Goal: Contribute content

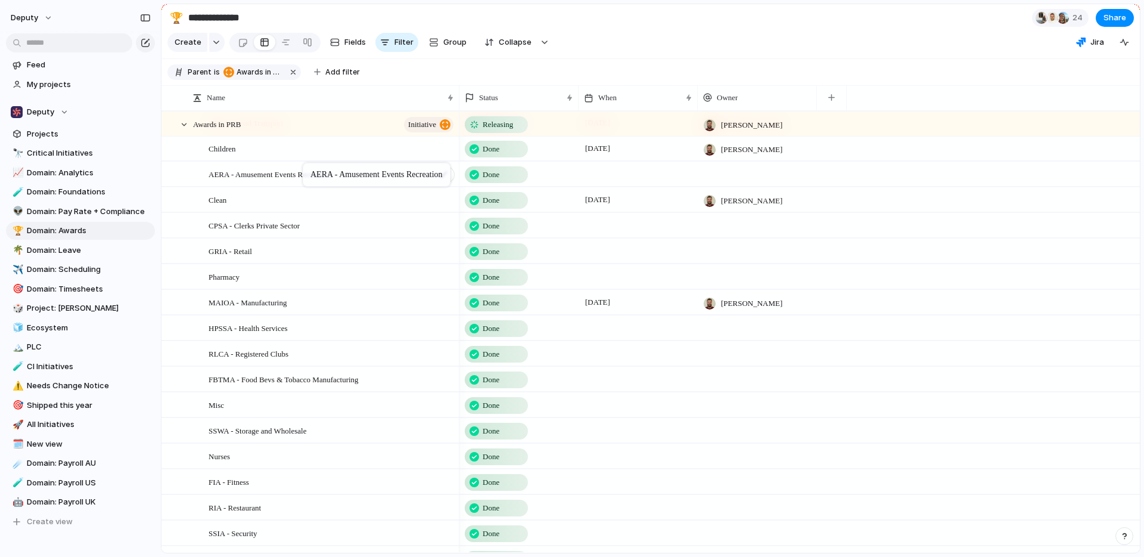
drag, startPoint x: 353, startPoint y: 407, endPoint x: 309, endPoint y: 164, distance: 246.6
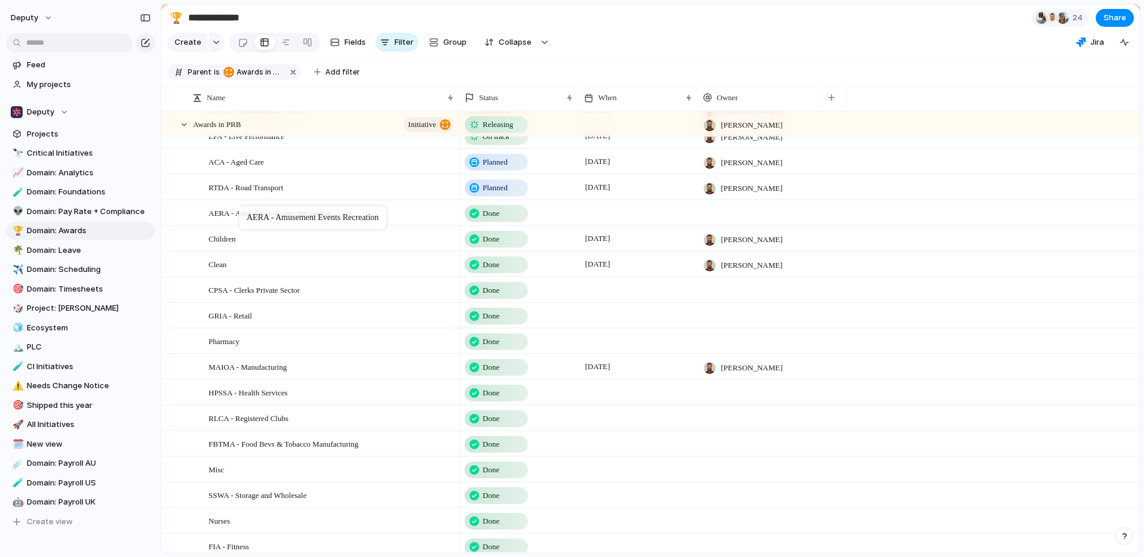
drag, startPoint x: 299, startPoint y: 241, endPoint x: 245, endPoint y: 208, distance: 62.9
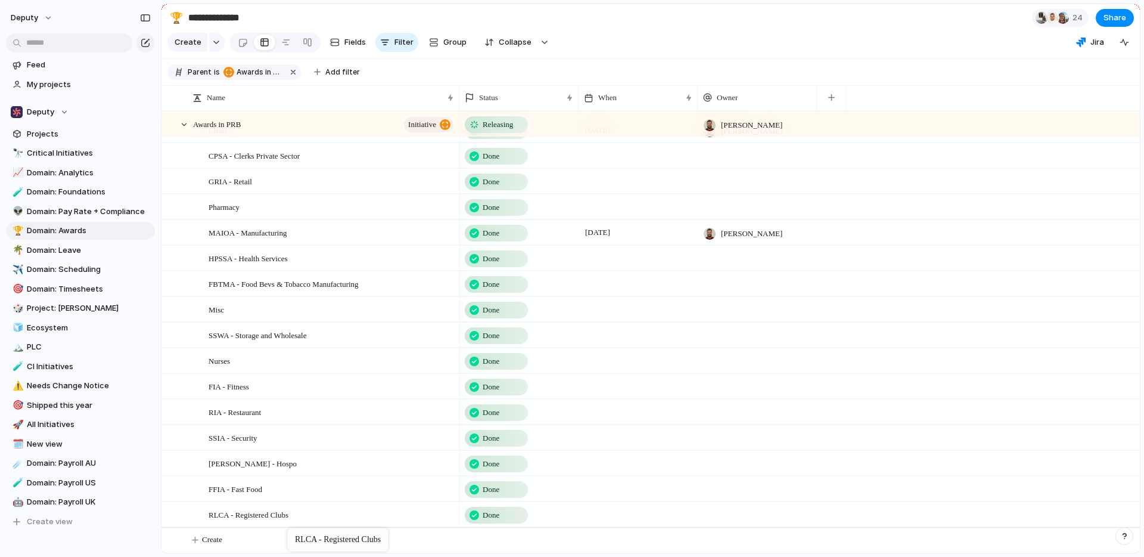
drag, startPoint x: 299, startPoint y: 284, endPoint x: 293, endPoint y: 530, distance: 246.3
drag, startPoint x: 281, startPoint y: 423, endPoint x: 271, endPoint y: 505, distance: 82.2
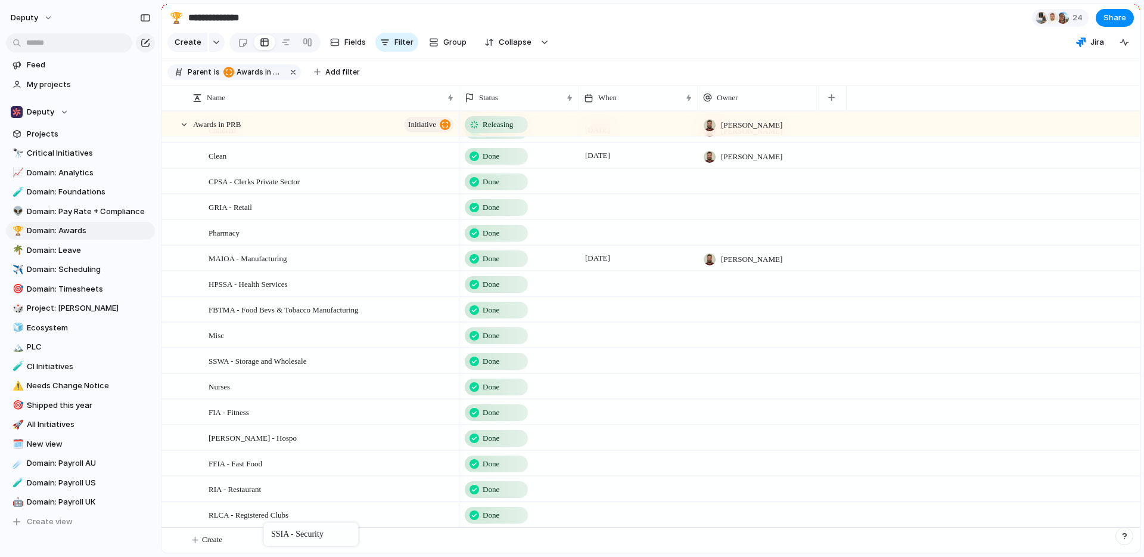
drag, startPoint x: 281, startPoint y: 445, endPoint x: 269, endPoint y: 525, distance: 80.2
drag, startPoint x: 259, startPoint y: 359, endPoint x: 270, endPoint y: 485, distance: 126.3
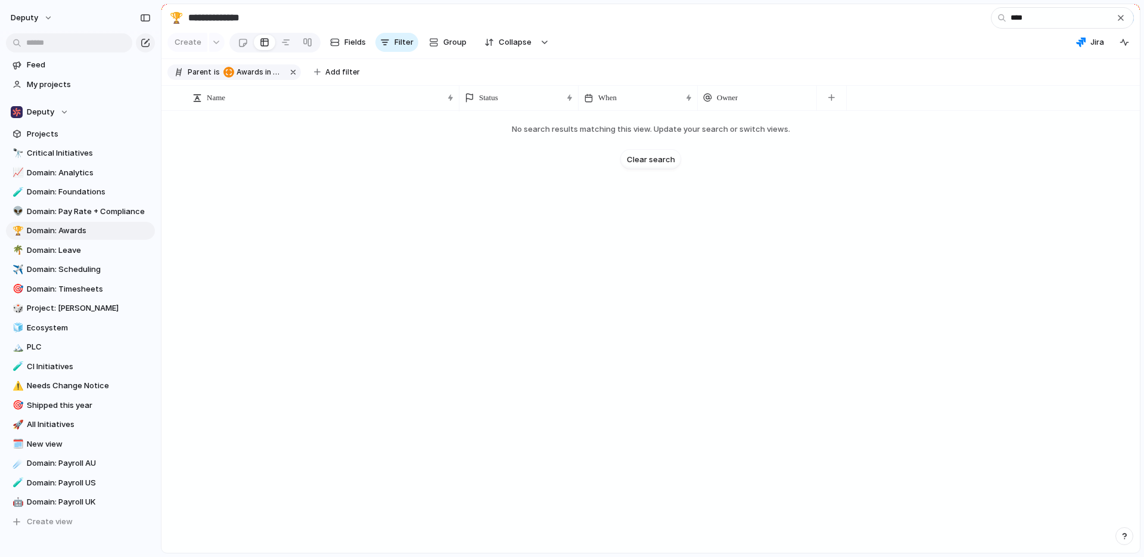
type input "****"
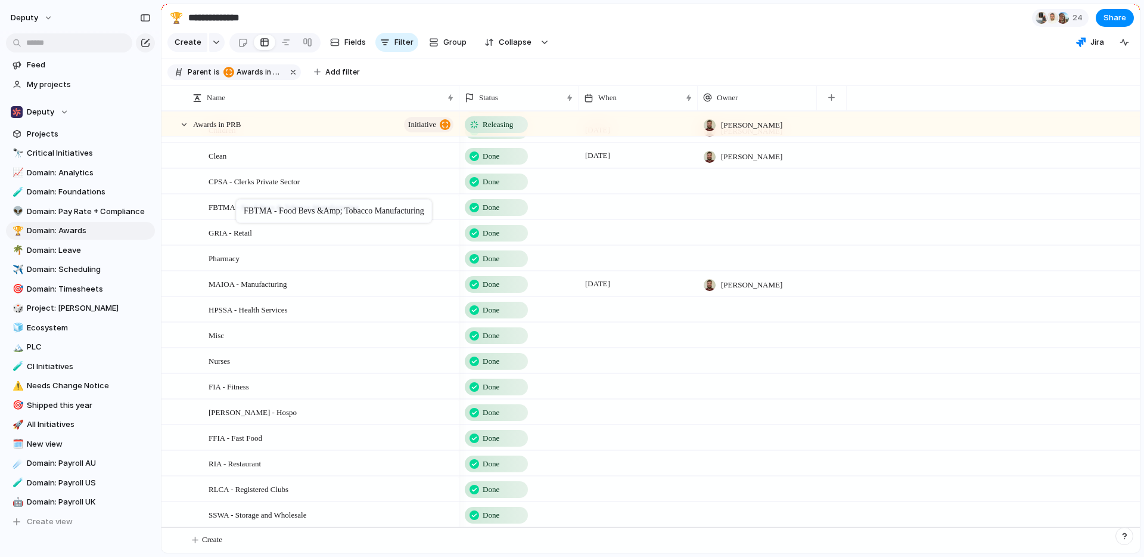
drag, startPoint x: 241, startPoint y: 304, endPoint x: 242, endPoint y: 201, distance: 102.5
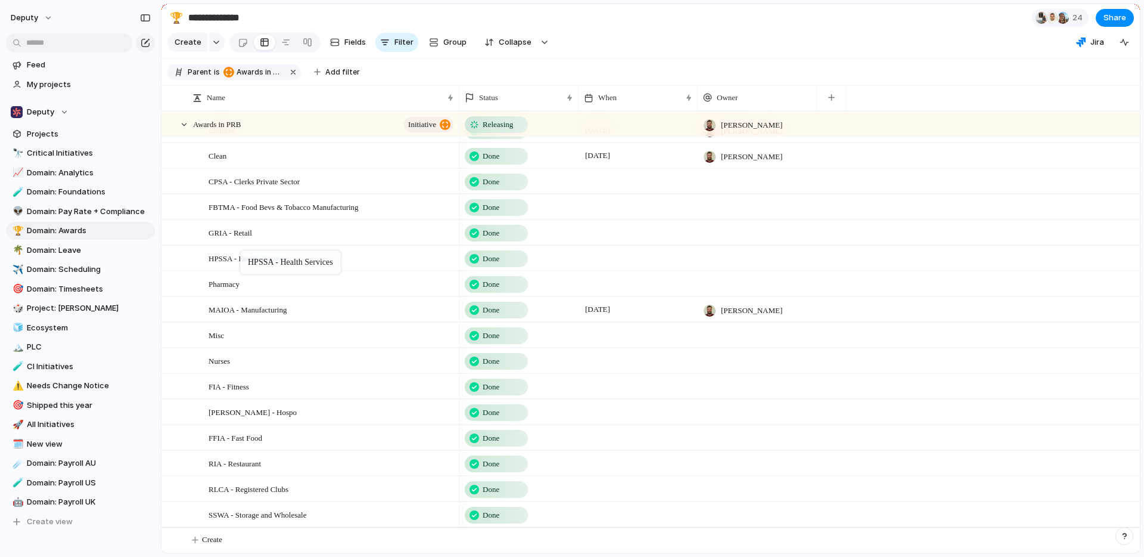
drag, startPoint x: 253, startPoint y: 307, endPoint x: 246, endPoint y: 251, distance: 56.4
drag, startPoint x: 241, startPoint y: 386, endPoint x: 243, endPoint y: 222, distance: 164.5
drag, startPoint x: 245, startPoint y: 439, endPoint x: 246, endPoint y: 241, distance: 197.9
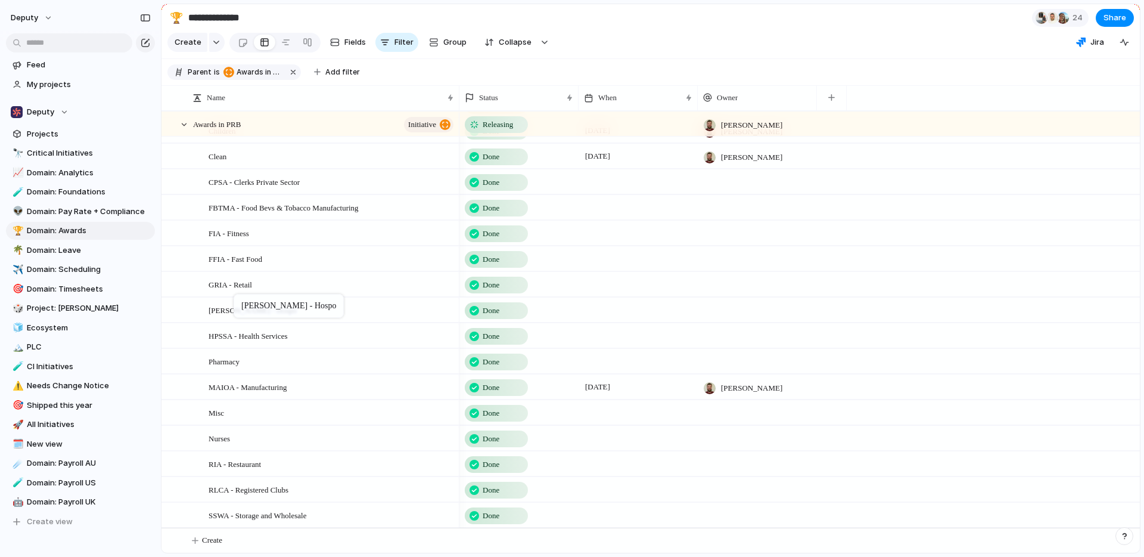
drag, startPoint x: 243, startPoint y: 441, endPoint x: 240, endPoint y: 296, distance: 144.9
drag, startPoint x: 250, startPoint y: 360, endPoint x: 250, endPoint y: 455, distance: 94.8
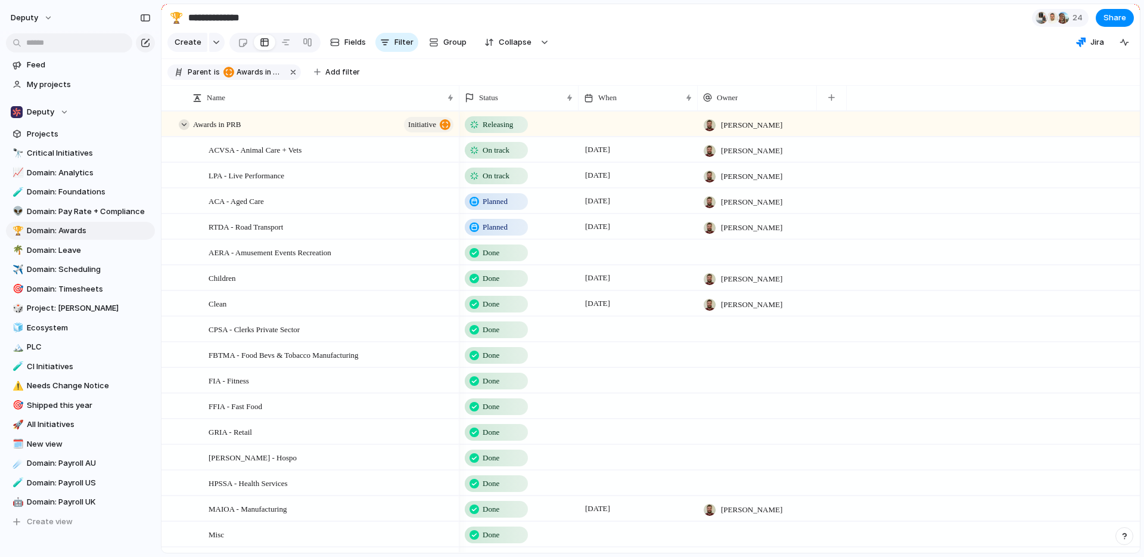
click at [185, 123] on div at bounding box center [184, 124] width 11 height 11
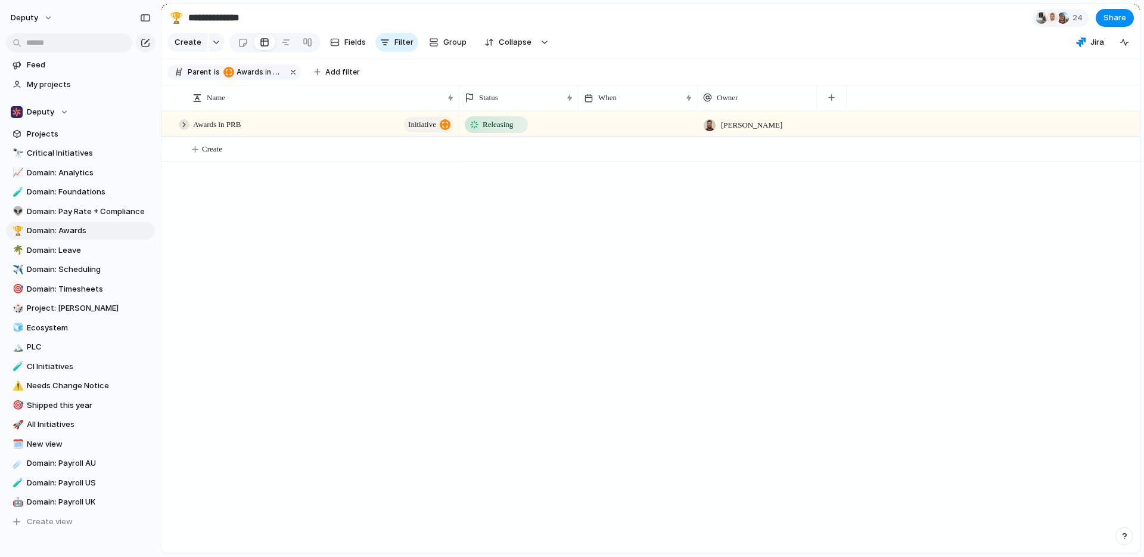
click at [185, 123] on div at bounding box center [184, 124] width 11 height 11
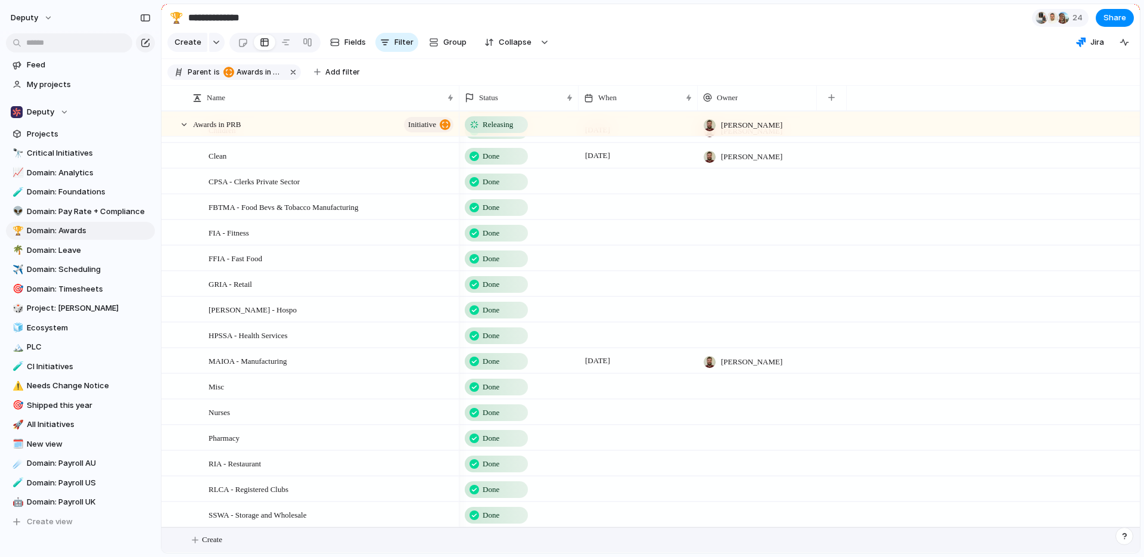
click at [209, 545] on button "Create" at bounding box center [665, 540] width 985 height 24
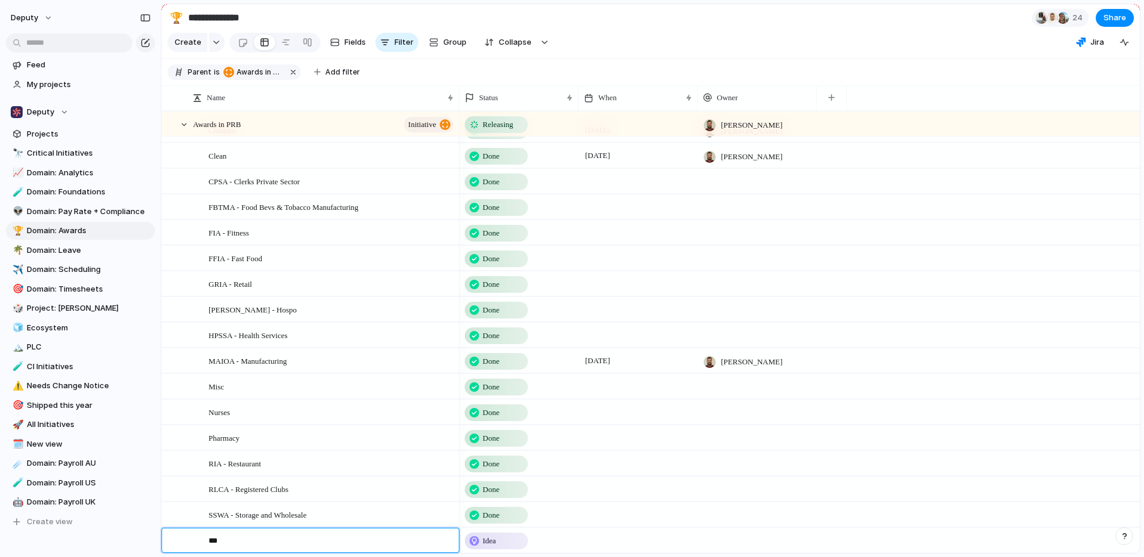
type textarea "****"
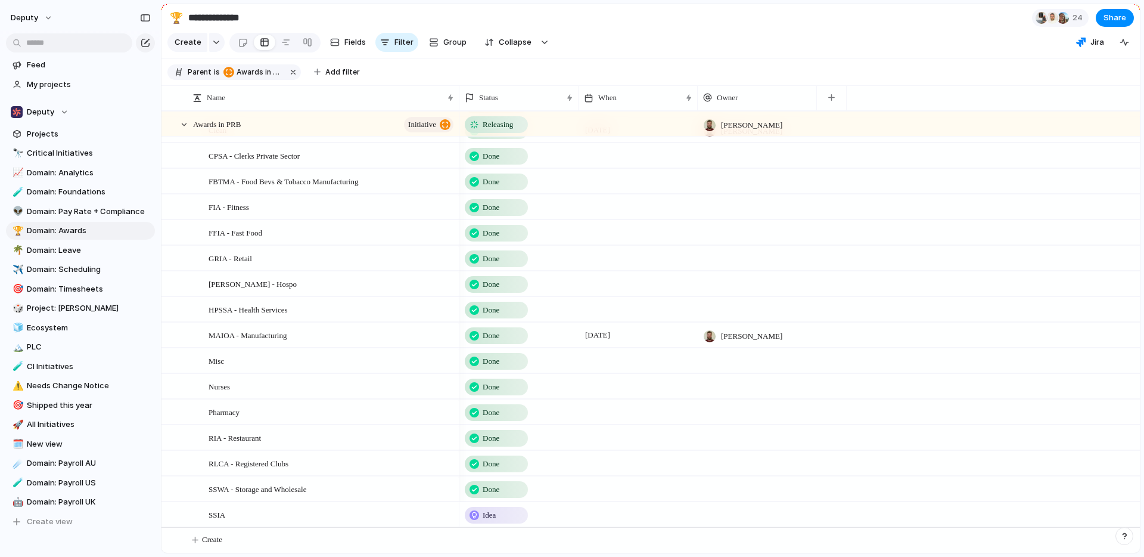
click at [473, 516] on div at bounding box center [475, 515] width 10 height 10
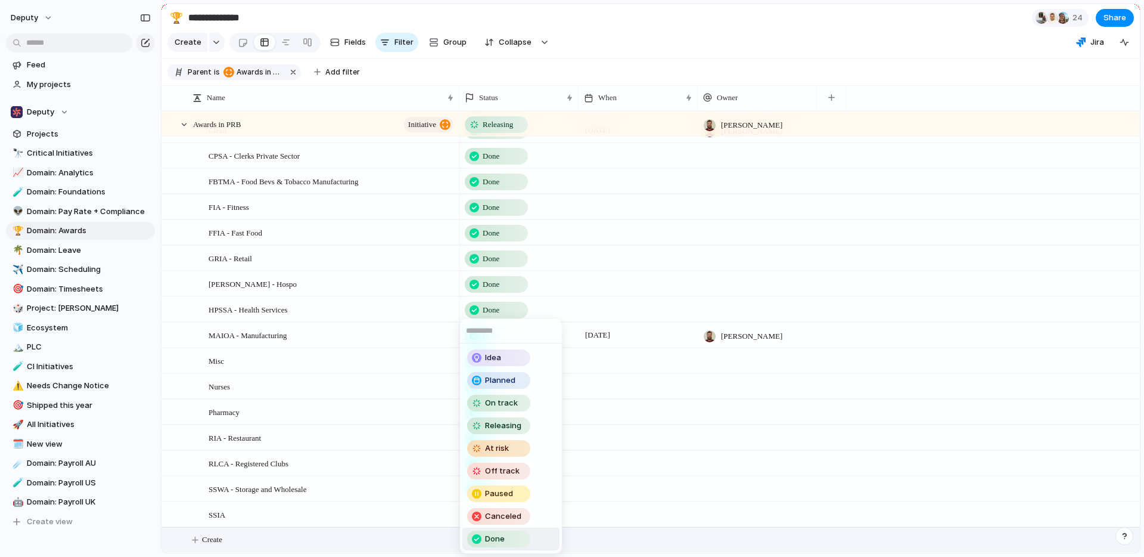
click at [486, 539] on span "Done" at bounding box center [495, 539] width 20 height 12
